Goal: Information Seeking & Learning: Learn about a topic

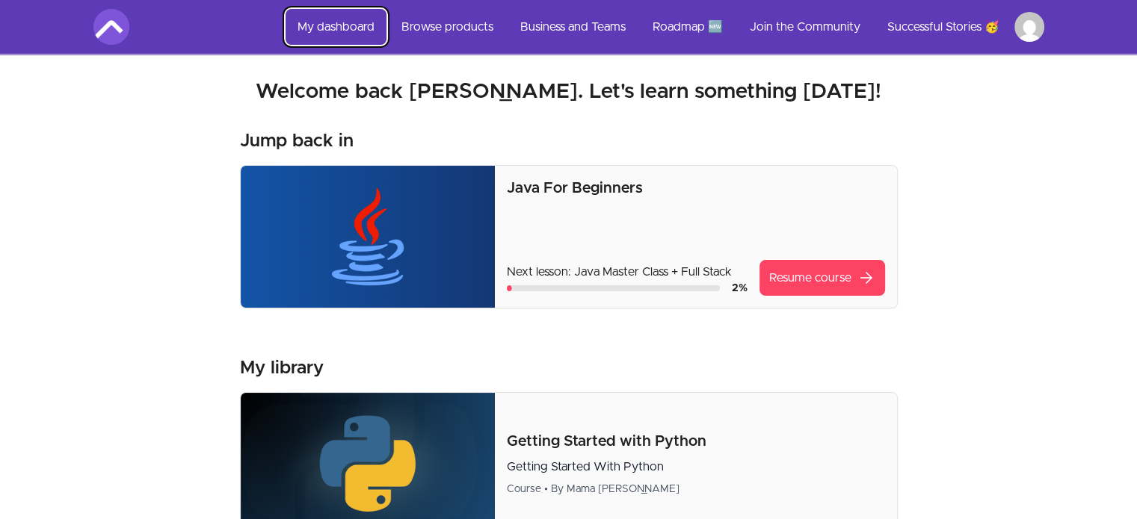
click at [344, 22] on link "My dashboard" at bounding box center [335, 27] width 101 height 36
click at [460, 34] on link "Browse products" at bounding box center [447, 27] width 116 height 36
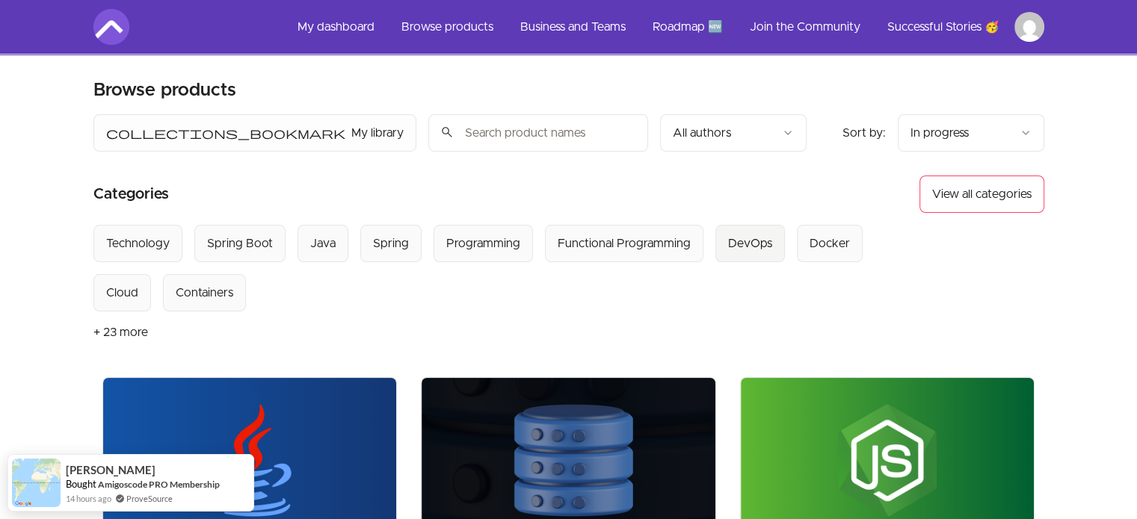
click at [730, 256] on button "DevOps" at bounding box center [749, 243] width 69 height 37
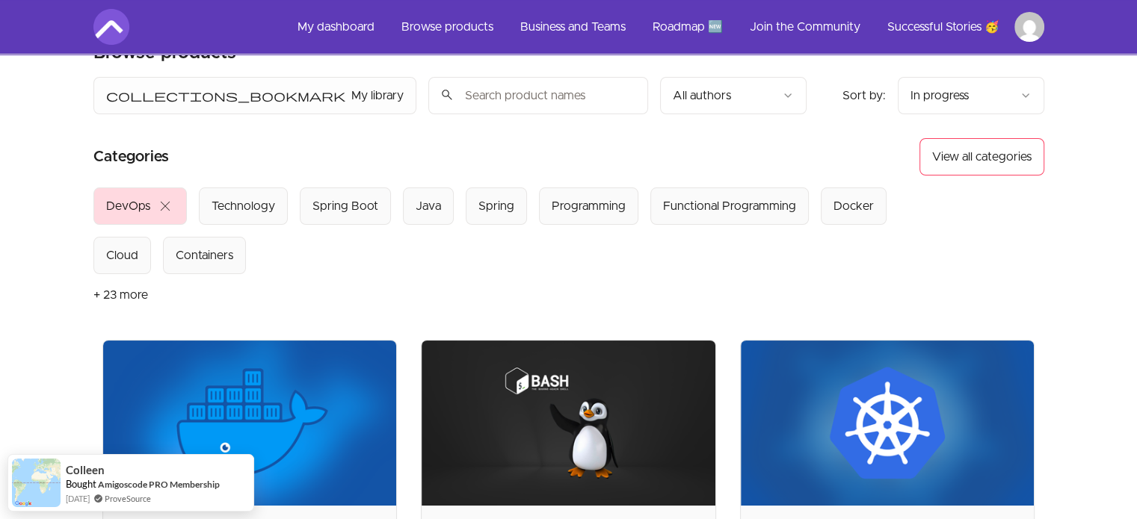
scroll to position [34, 0]
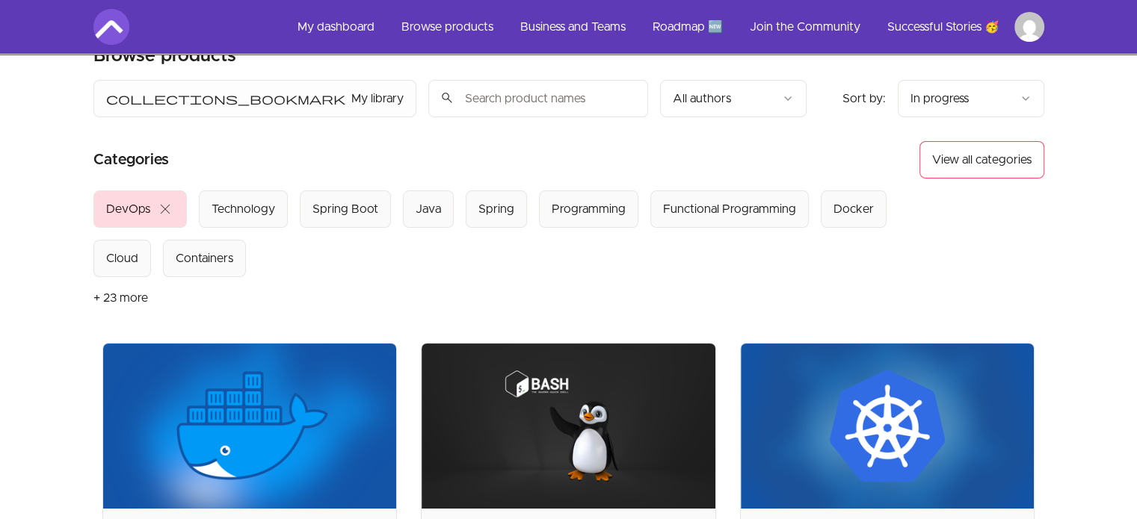
click at [428, 95] on input "search" at bounding box center [538, 98] width 220 height 37
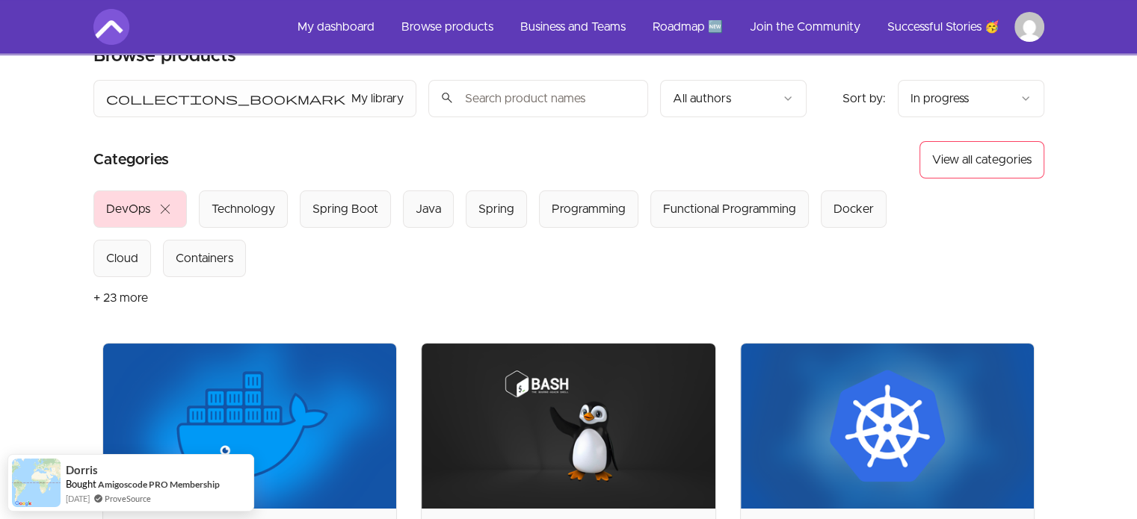
click at [173, 211] on span "close" at bounding box center [165, 209] width 18 height 18
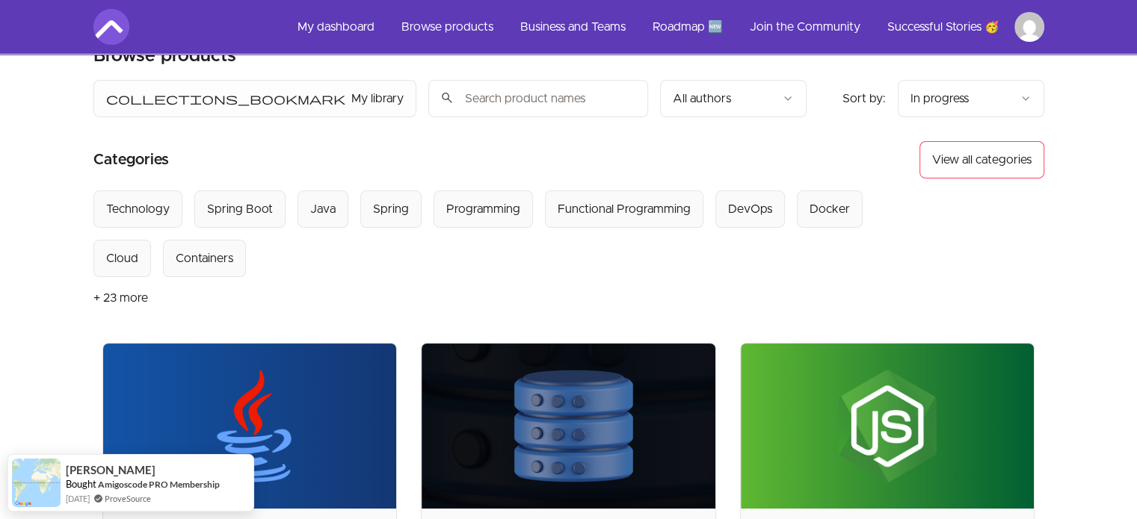
click at [428, 99] on input "search" at bounding box center [538, 98] width 220 height 37
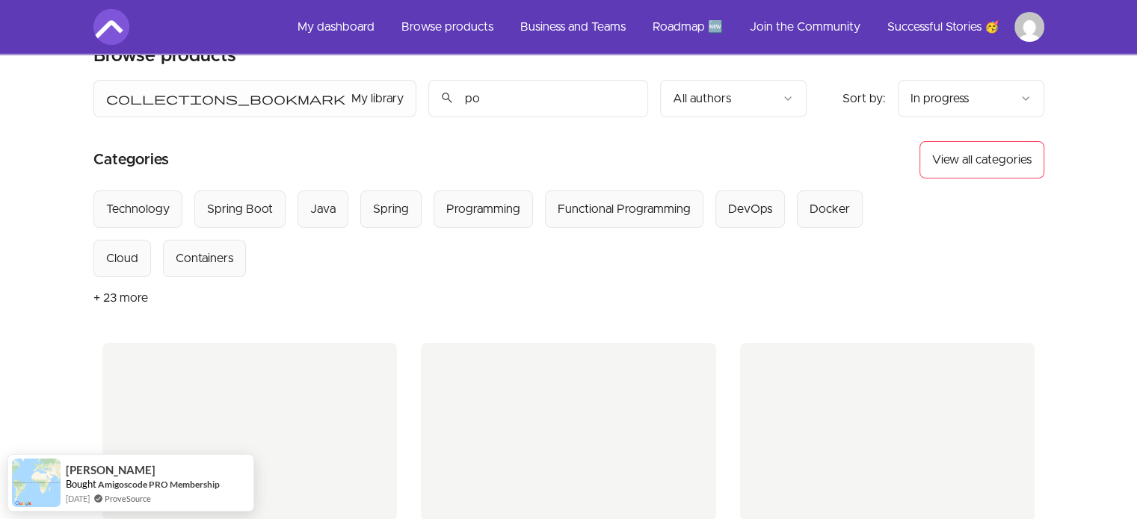
type input "p"
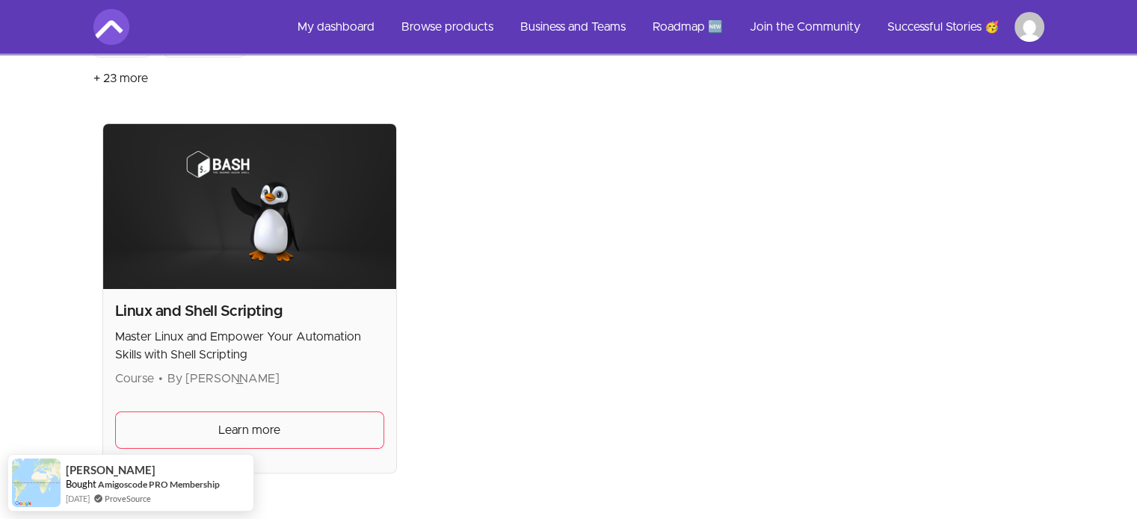
scroll to position [257, 0]
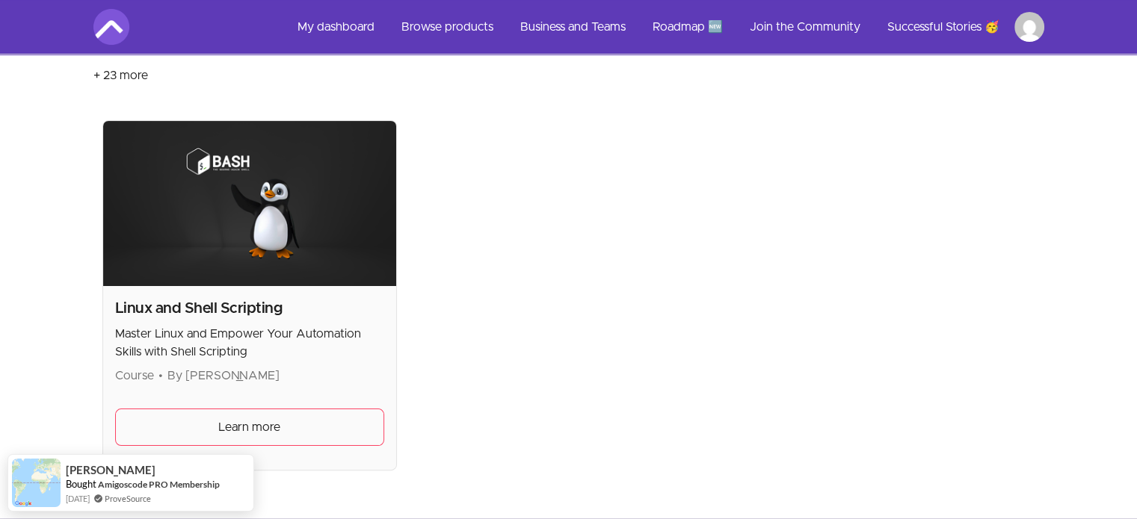
type input "shell"
click at [259, 270] on img at bounding box center [250, 203] width 294 height 165
click at [284, 208] on img at bounding box center [250, 203] width 294 height 165
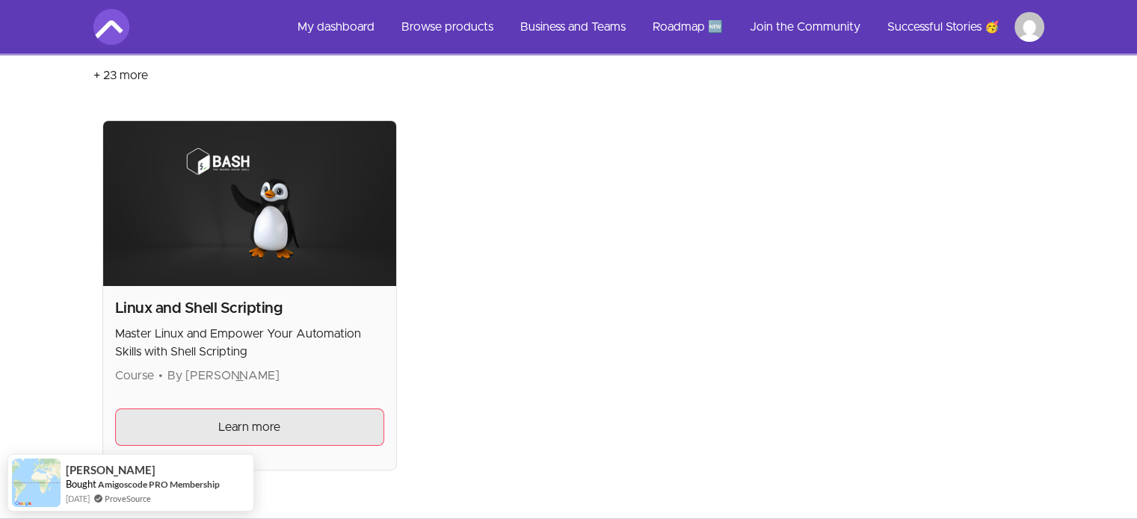
click at [271, 424] on span "Learn more" at bounding box center [249, 427] width 62 height 18
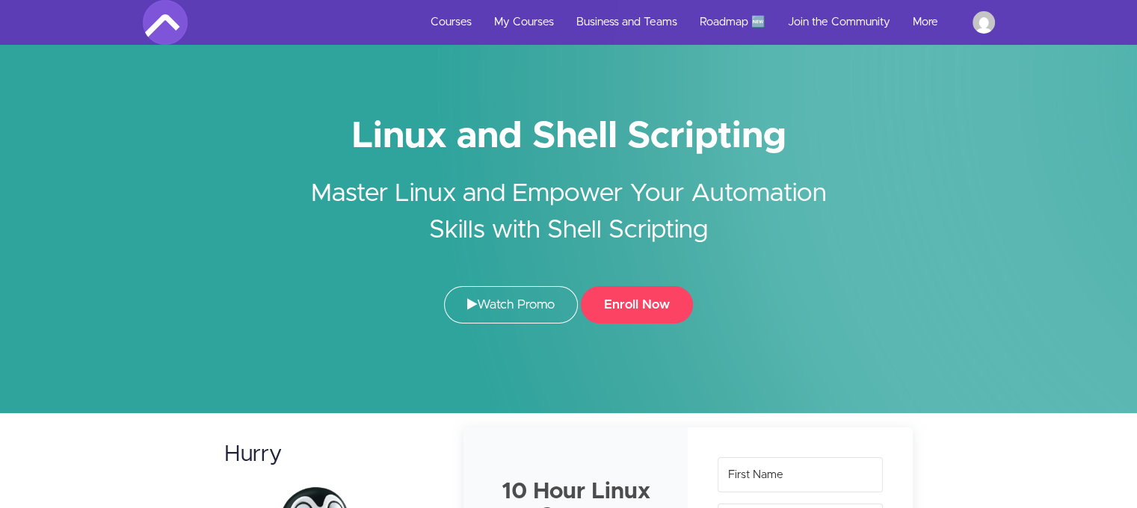
drag, startPoint x: 357, startPoint y: 137, endPoint x: 703, endPoint y: 218, distance: 355.5
click at [703, 218] on div "Linux and Shell Scripting Master Linux and Empower Your Automation Skills with …" at bounding box center [569, 225] width 874 height 226
copy div "Linux and Shell Scripting Master Linux and Empower Your Automation Skills with …"
click at [532, 15] on link "My Courses" at bounding box center [524, 22] width 82 height 45
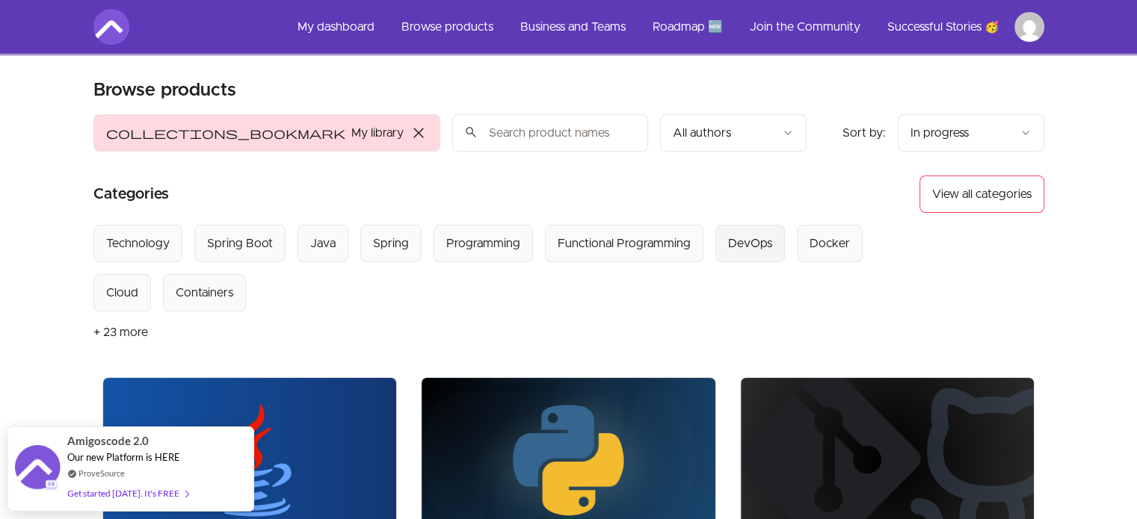
click at [740, 250] on div "DevOps" at bounding box center [750, 244] width 44 height 18
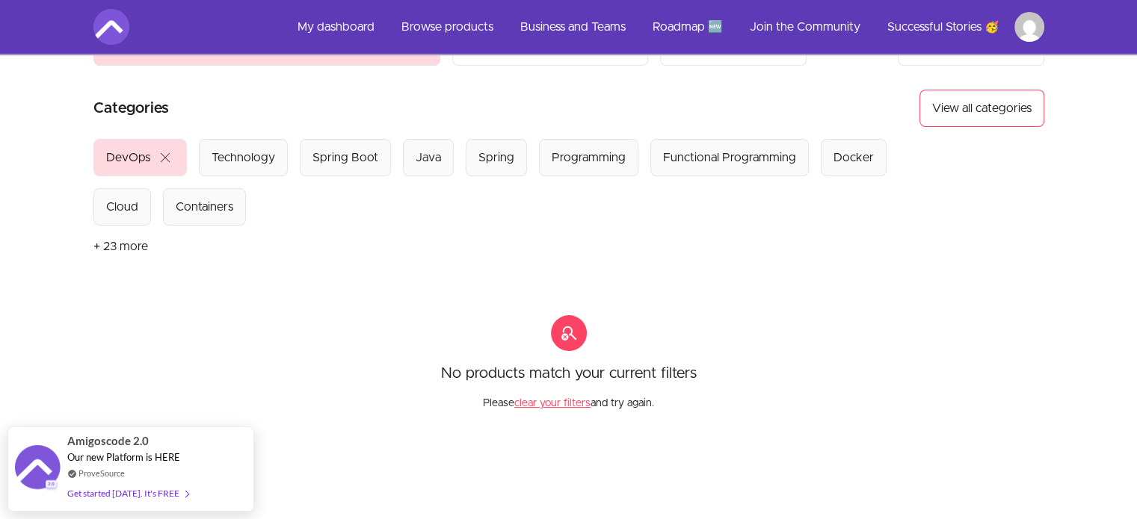
scroll to position [72, 0]
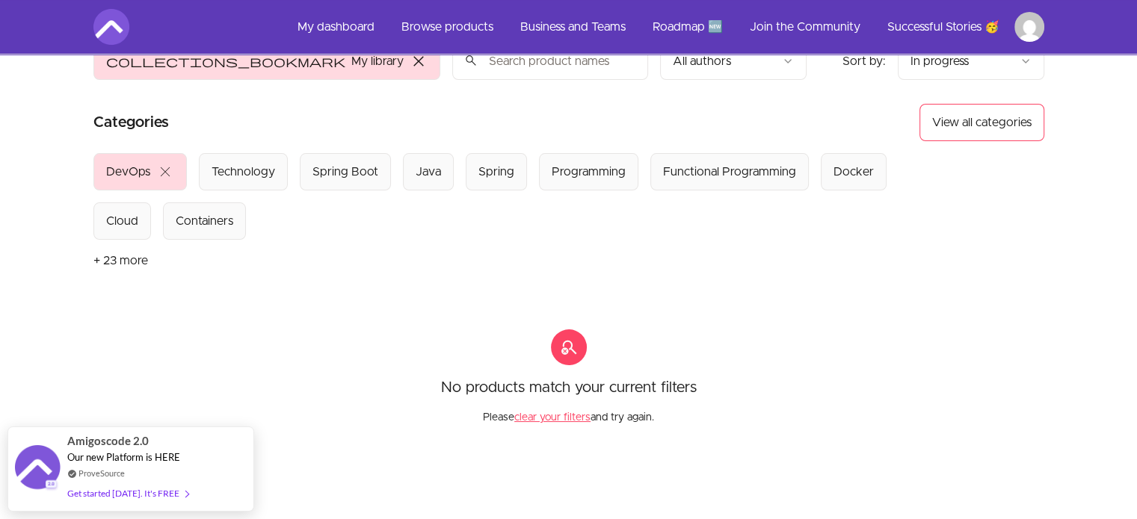
click at [166, 164] on span "close" at bounding box center [165, 172] width 18 height 18
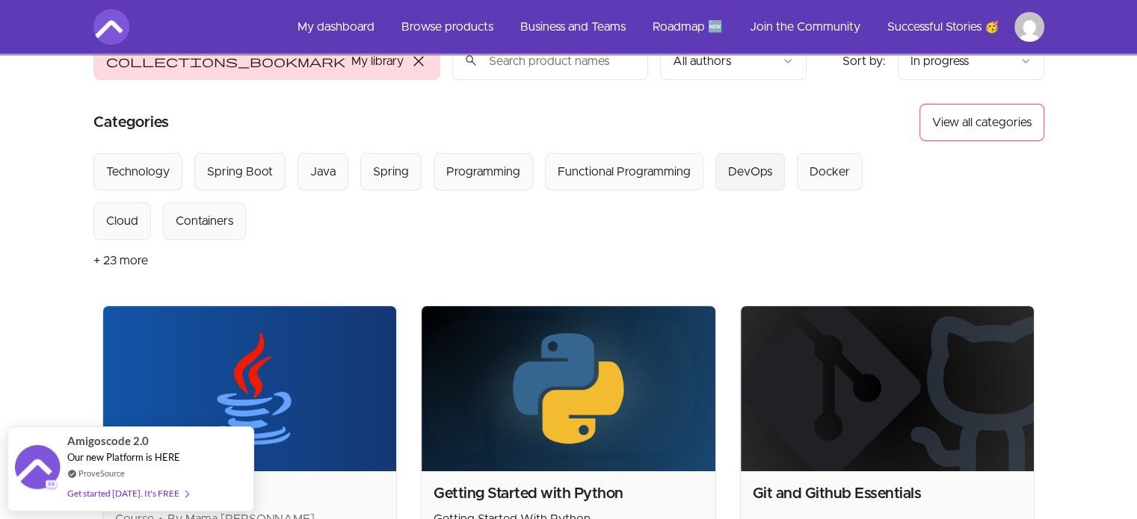
click at [750, 173] on div "DevOps" at bounding box center [750, 172] width 44 height 18
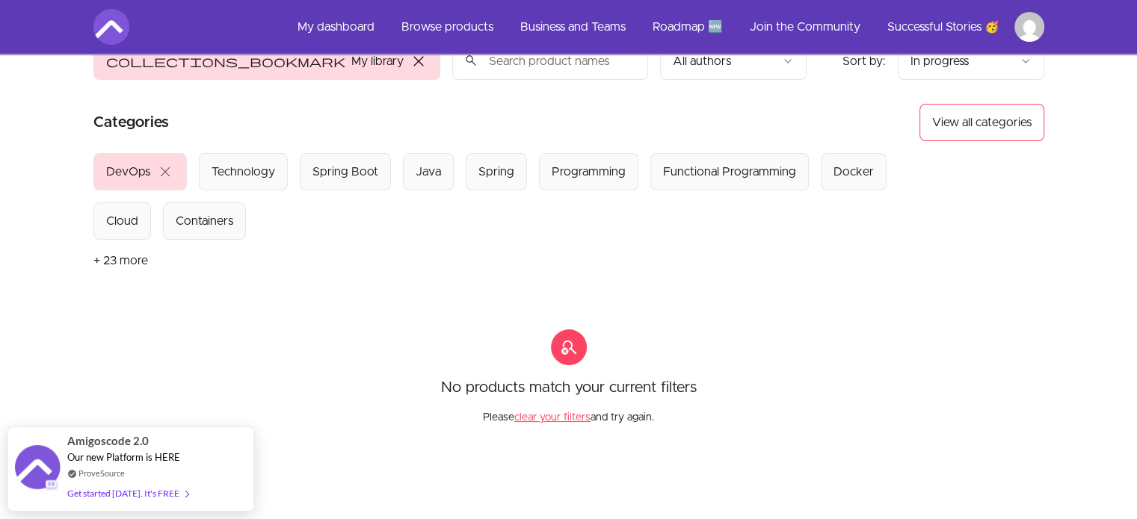
click at [165, 167] on span "close" at bounding box center [165, 172] width 18 height 18
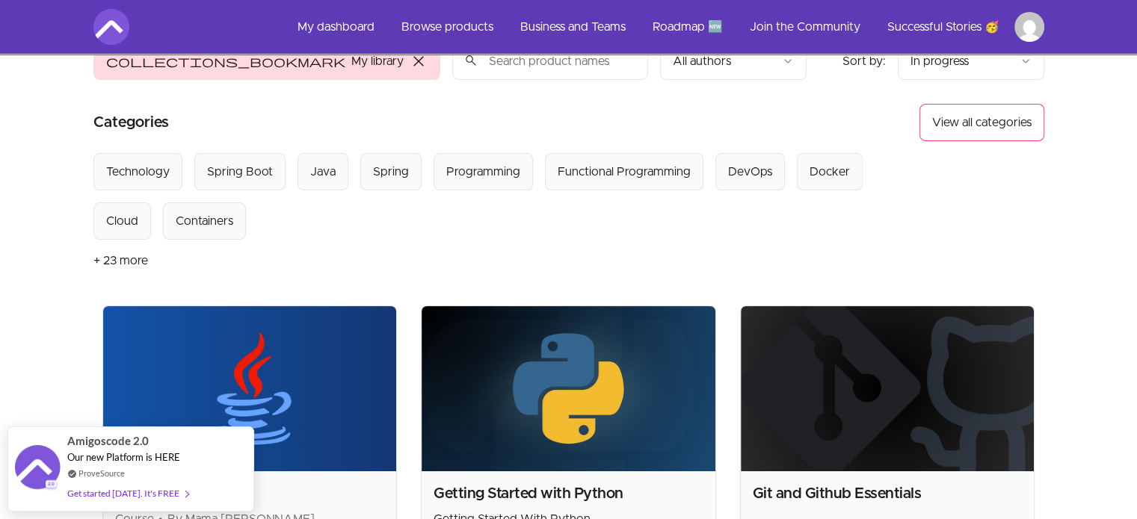
click at [113, 262] on button "+ 23 more" at bounding box center [120, 261] width 55 height 42
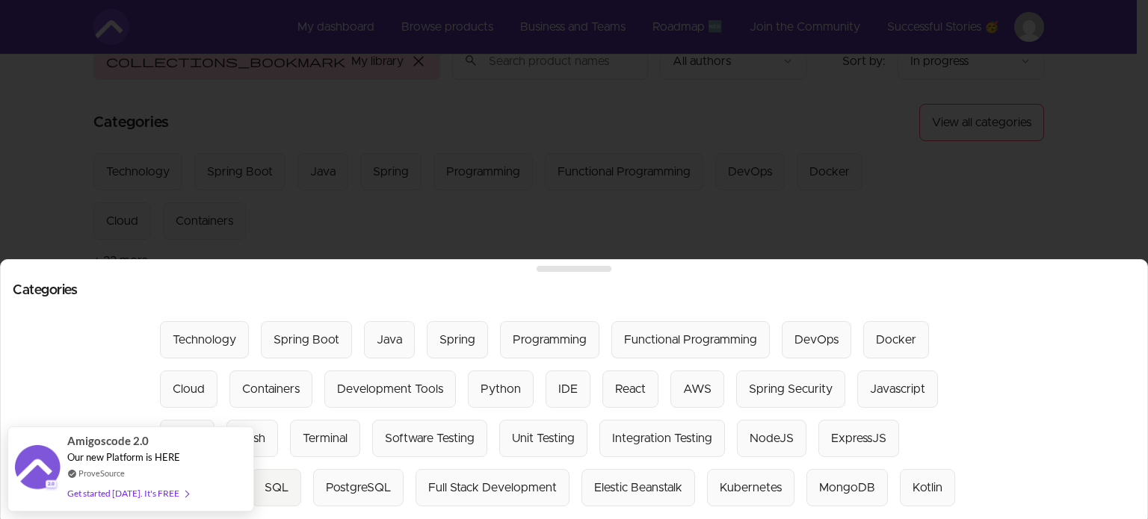
click at [301, 469] on button "SQL" at bounding box center [276, 487] width 49 height 37
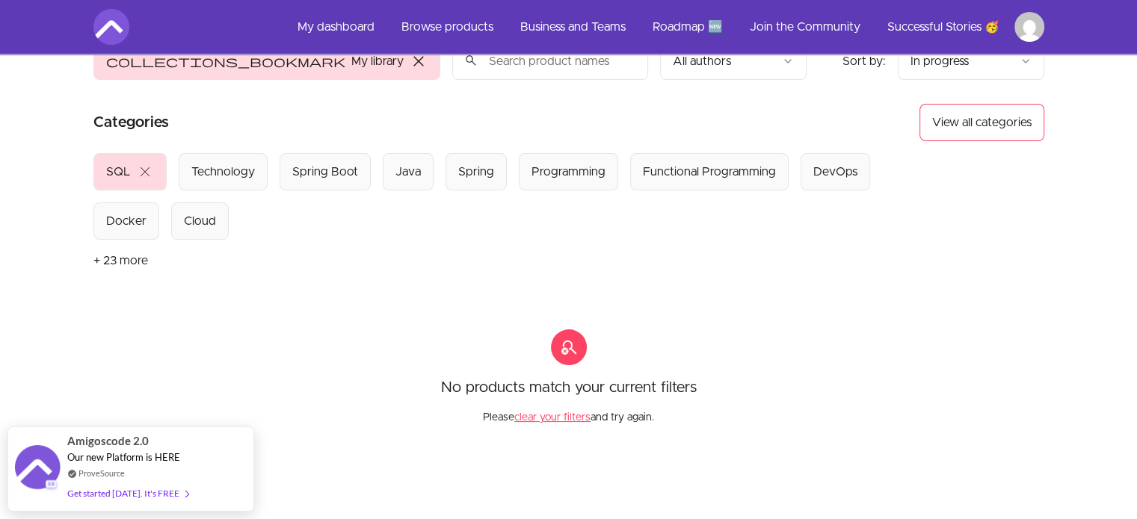
click at [148, 167] on span "close" at bounding box center [145, 172] width 18 height 18
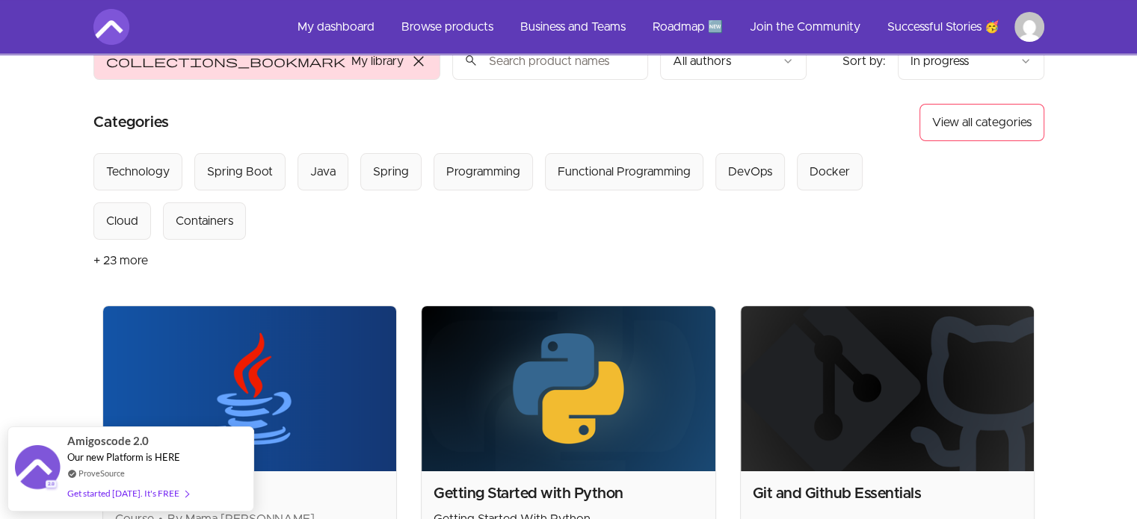
scroll to position [37, 0]
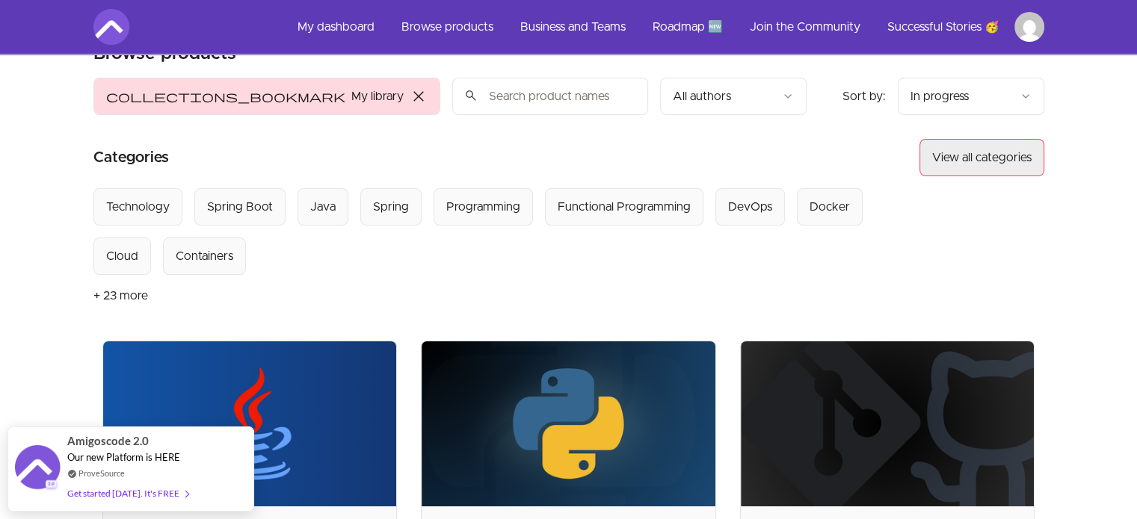
click at [971, 139] on button "View all categories" at bounding box center [981, 157] width 125 height 37
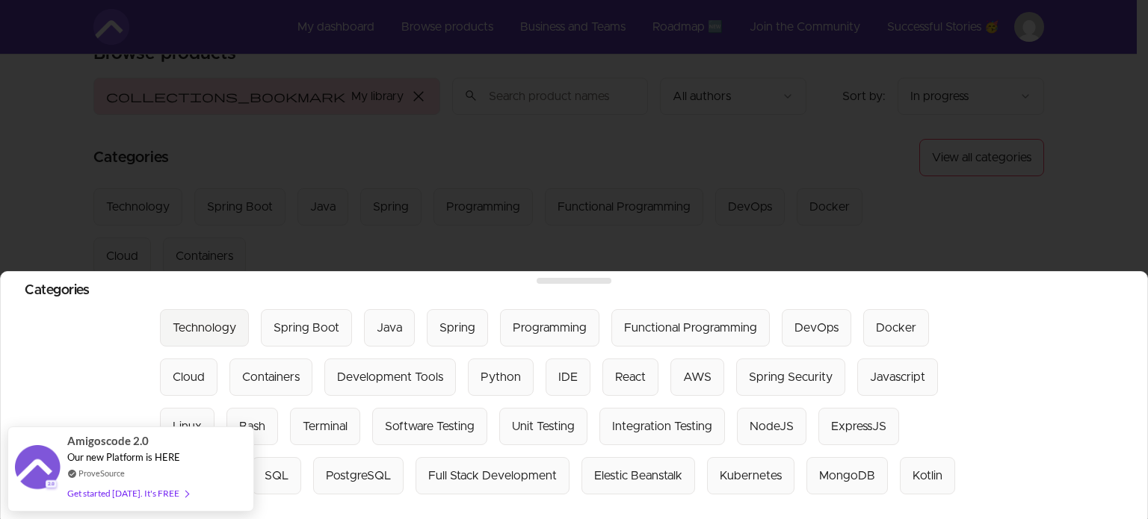
click at [208, 320] on div "Technology" at bounding box center [205, 328] width 64 height 18
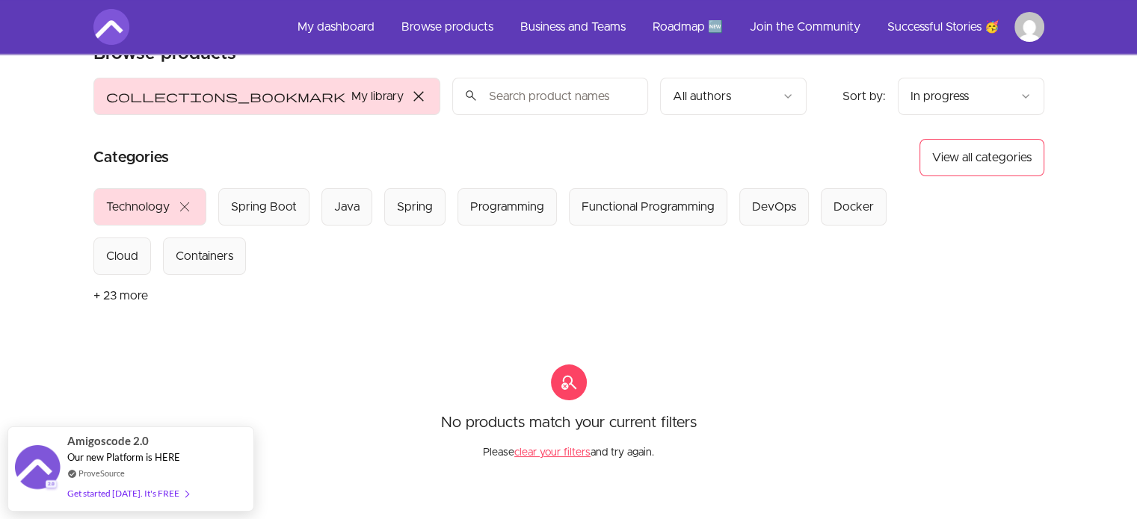
click at [410, 99] on span "close" at bounding box center [419, 96] width 18 height 18
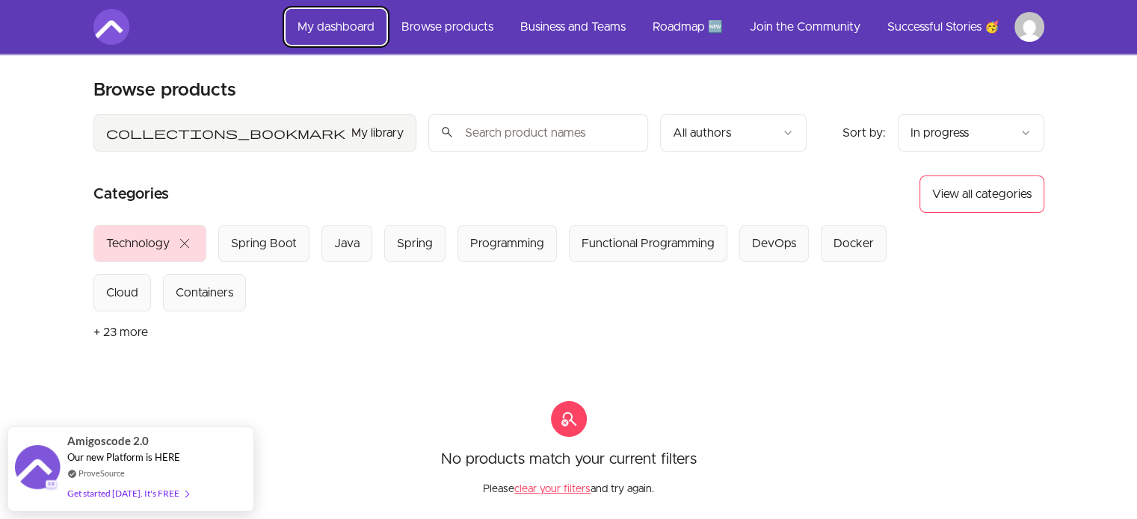
click at [324, 24] on link "My dashboard" at bounding box center [335, 27] width 101 height 36
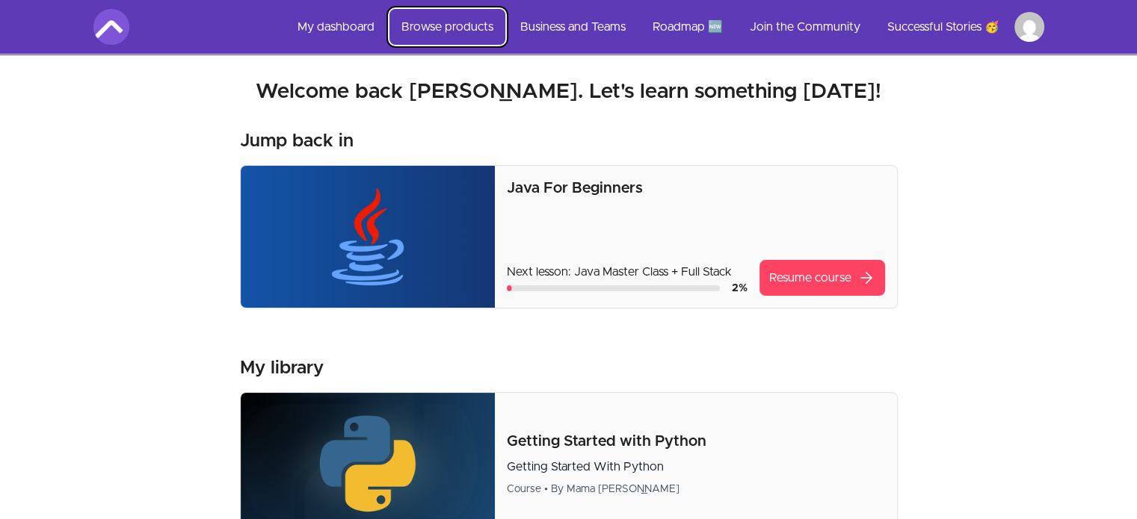
click at [463, 21] on link "Browse products" at bounding box center [447, 27] width 116 height 36
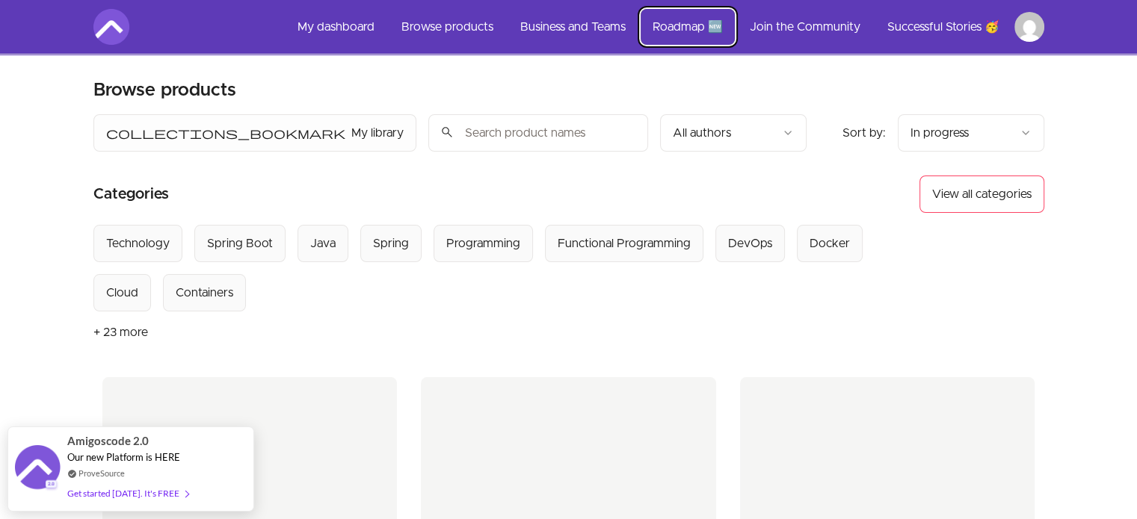
click at [714, 22] on link "Roadmap 🆕" at bounding box center [687, 27] width 94 height 36
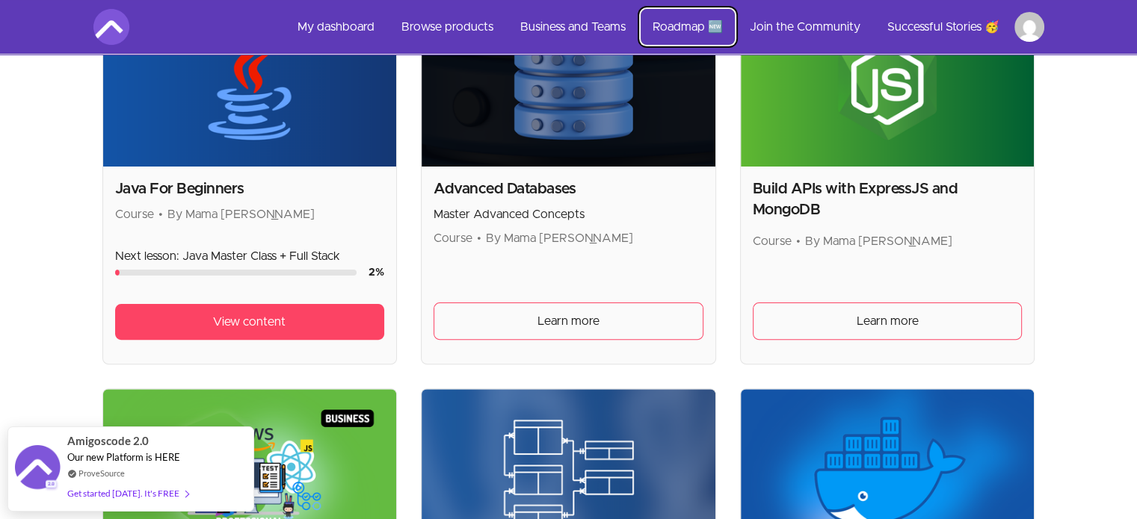
scroll to position [490, 0]
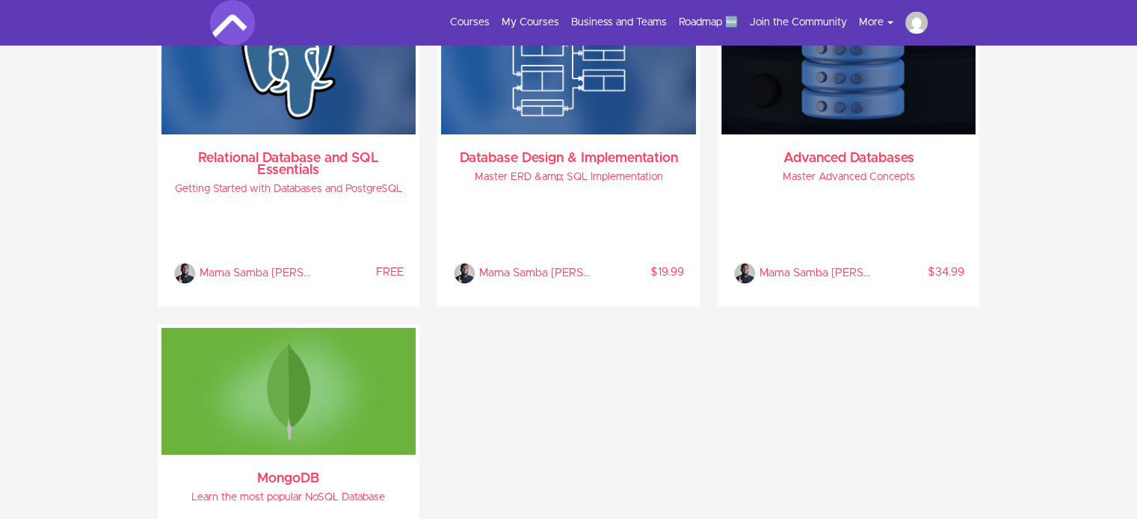
scroll to position [2335, 0]
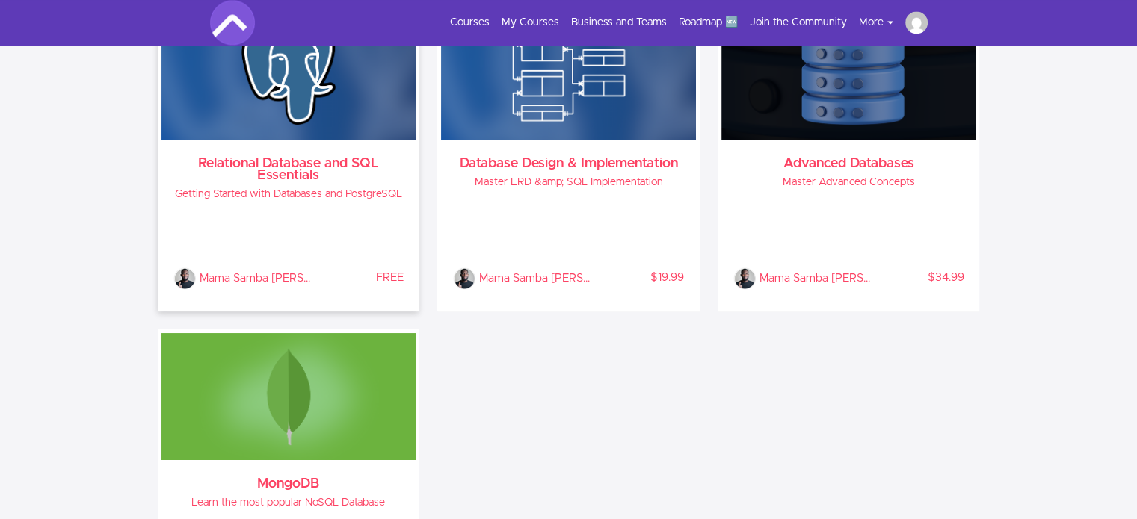
click at [350, 158] on h3 "Relational Database and SQL Essentials" at bounding box center [288, 170] width 231 height 24
